Goal: Task Accomplishment & Management: Manage account settings

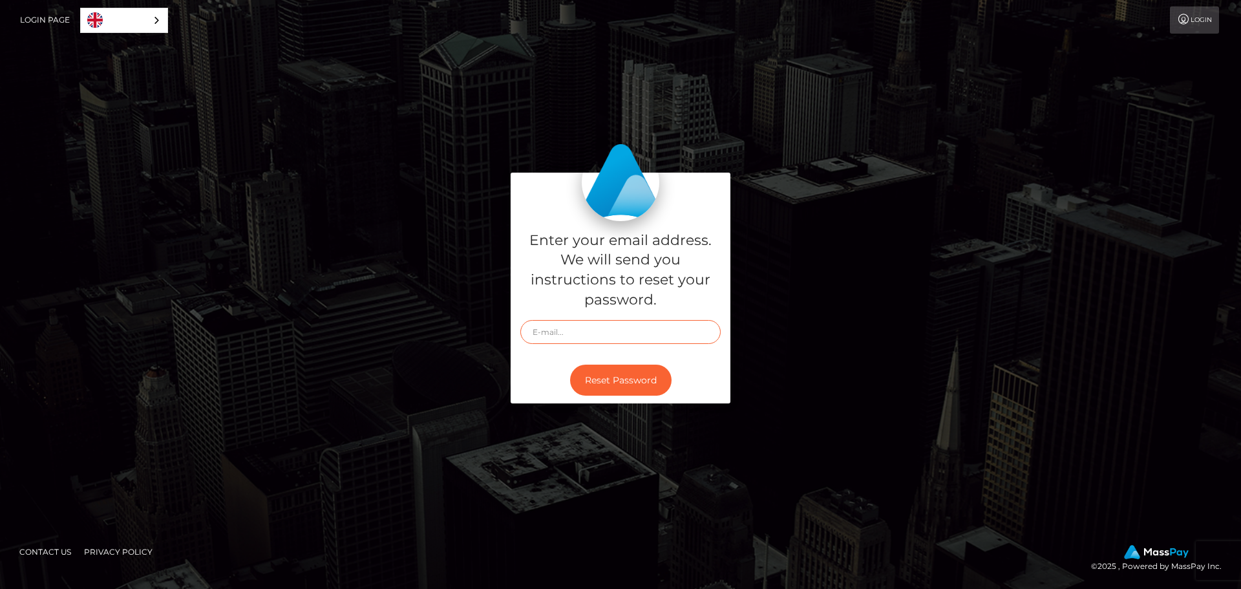
click at [574, 324] on input "text" at bounding box center [620, 332] width 200 height 24
type input "lxviioops@gmail.com"
click at [570, 365] on button "Reset Password" at bounding box center [620, 381] width 101 height 32
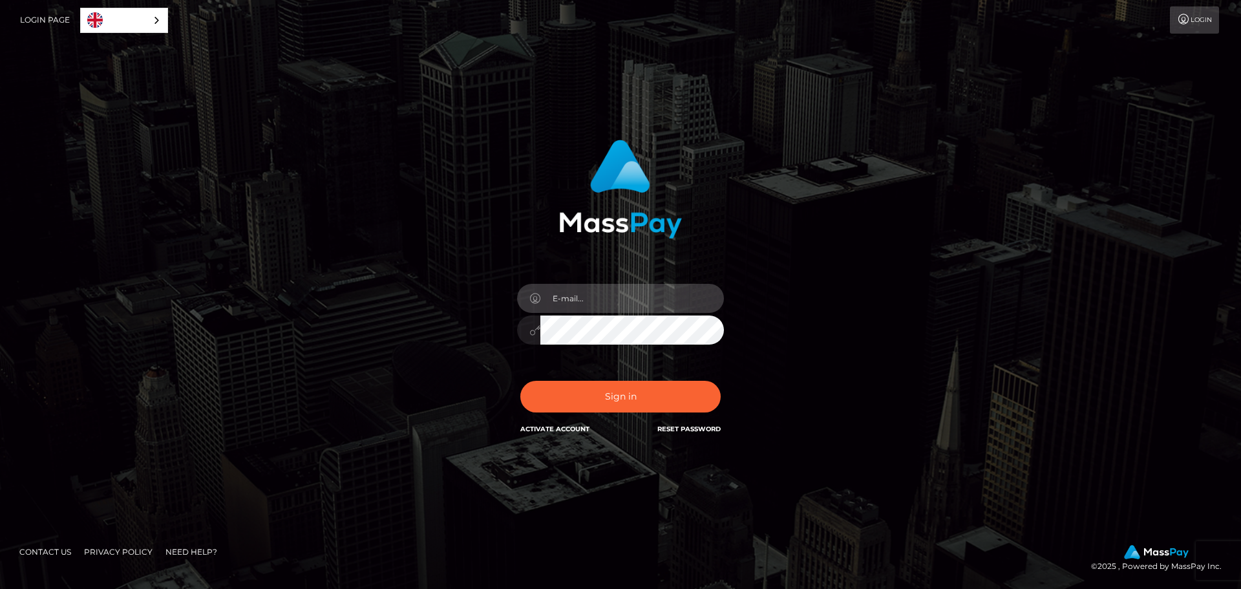
click at [594, 303] on input "email" at bounding box center [632, 298] width 184 height 29
click at [588, 306] on input "email" at bounding box center [632, 298] width 184 height 29
click at [568, 298] on input "email" at bounding box center [632, 298] width 184 height 29
type input "cableman1310"
click at [520, 381] on button "Sign in" at bounding box center [620, 397] width 200 height 32
